Goal: Find specific page/section: Find specific page/section

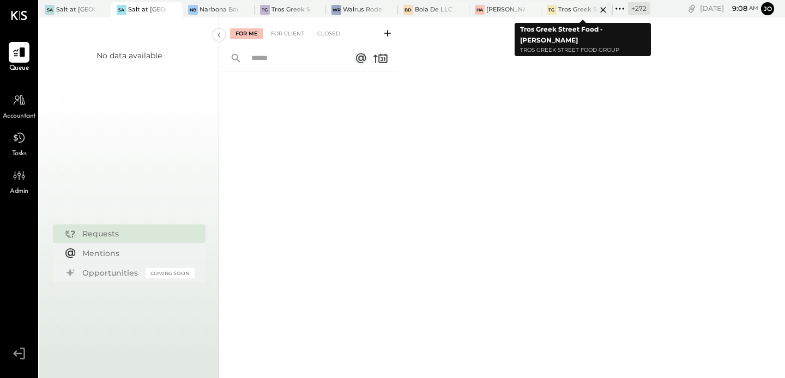
click at [602, 10] on icon at bounding box center [603, 9] width 14 height 13
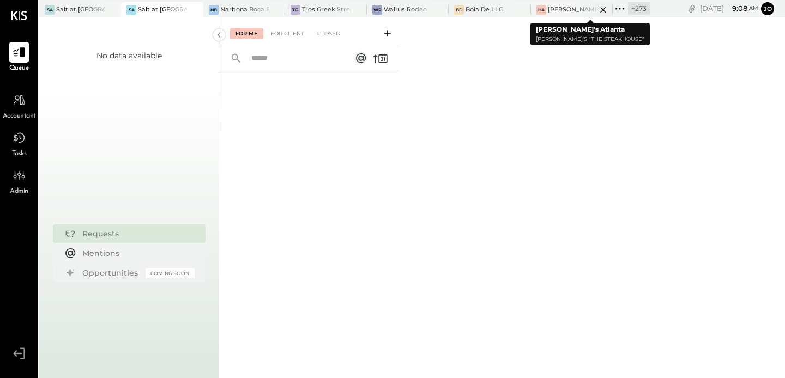
click at [602, 7] on icon at bounding box center [603, 9] width 14 height 13
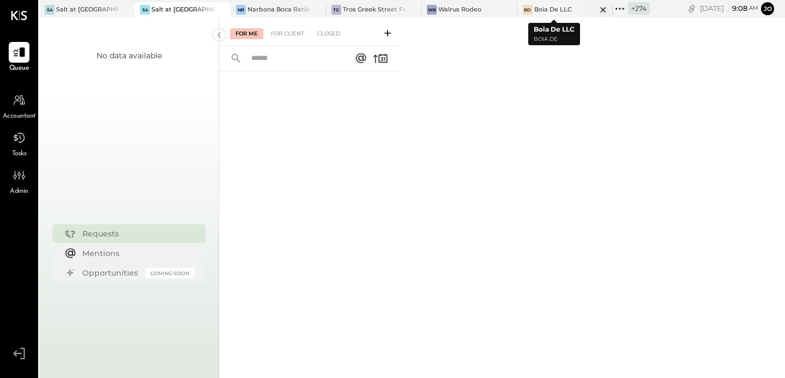
click at [600, 10] on icon at bounding box center [602, 9] width 5 height 5
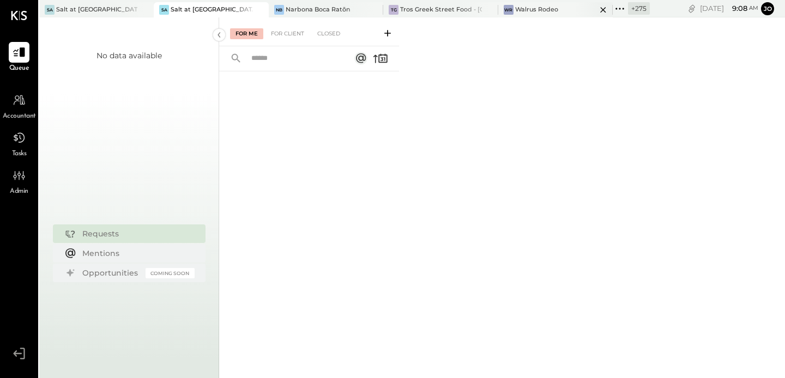
click at [596, 13] on icon at bounding box center [603, 9] width 14 height 13
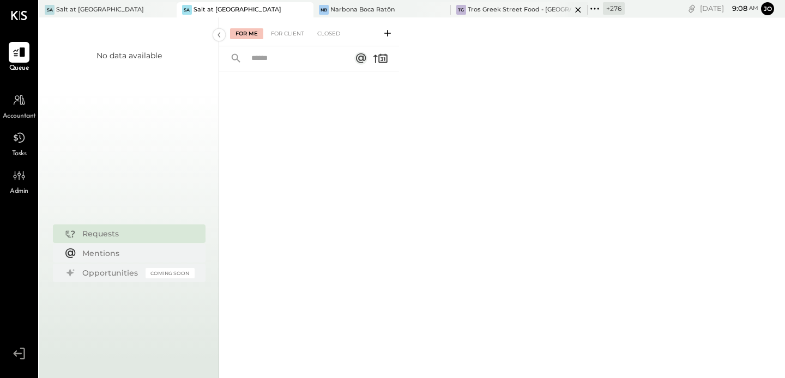
click at [575, 10] on icon at bounding box center [577, 9] width 5 height 5
click at [464, 13] on icon at bounding box center [471, 9] width 14 height 13
click at [324, 15] on icon at bounding box center [324, 9] width 14 height 13
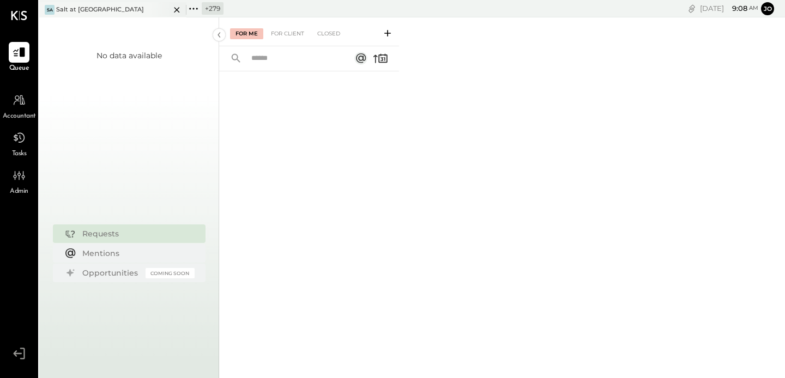
click at [181, 7] on icon at bounding box center [177, 9] width 14 height 13
click at [45, 11] on icon at bounding box center [46, 9] width 14 height 14
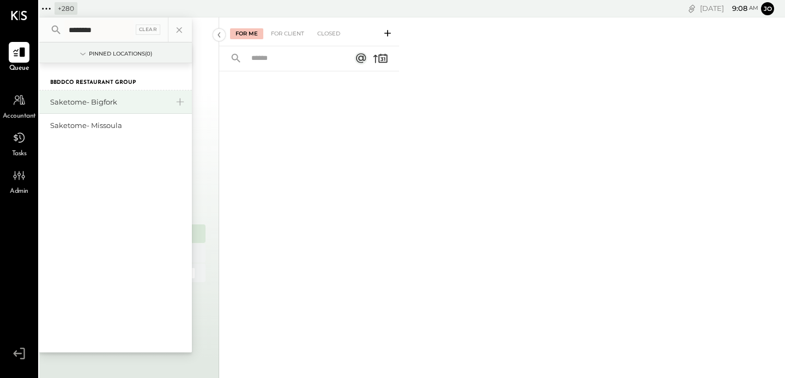
type input "********"
click at [99, 101] on div "Saketome- Bigfork" at bounding box center [109, 102] width 118 height 10
